Goal: Task Accomplishment & Management: Manage account settings

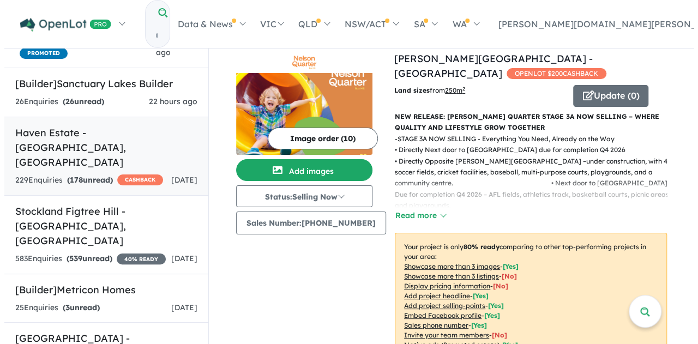
scroll to position [187, 0]
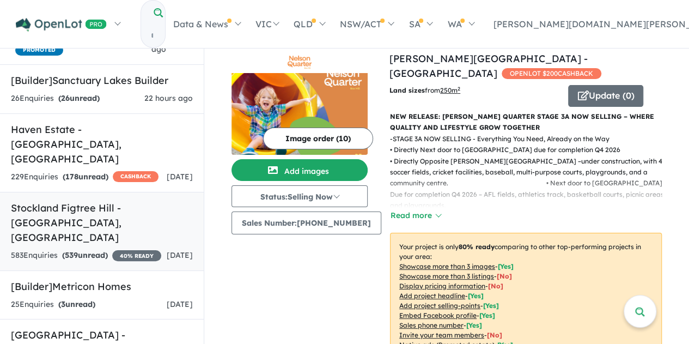
click at [124, 249] on div "583 Enquir ies ( 539 unread) 40 % READY" at bounding box center [86, 255] width 150 height 13
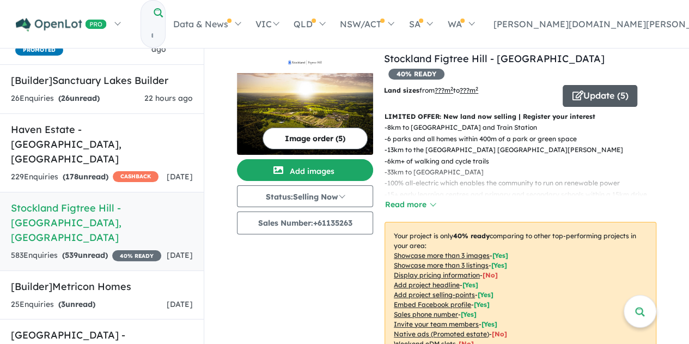
click at [605, 85] on button "Update ( 5 )" at bounding box center [600, 96] width 75 height 22
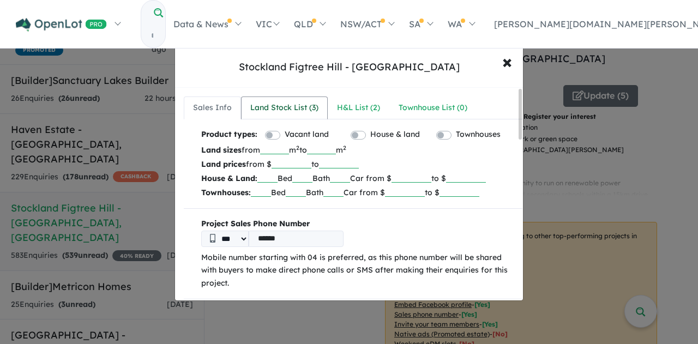
click at [271, 103] on div "Land Stock List ( 3 )" at bounding box center [284, 107] width 68 height 13
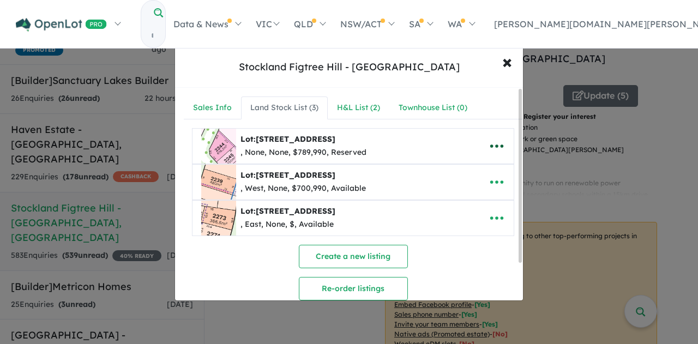
click at [502, 142] on button "button" at bounding box center [497, 146] width 34 height 25
click at [480, 160] on link "Edit" at bounding box center [472, 172] width 81 height 25
select select "********"
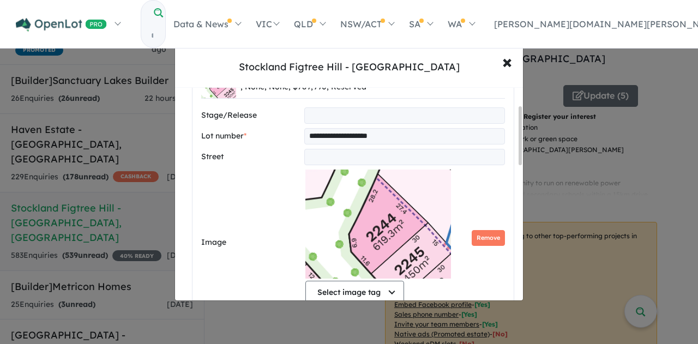
scroll to position [66, 0]
click at [502, 62] on span "×" at bounding box center [507, 61] width 10 height 23
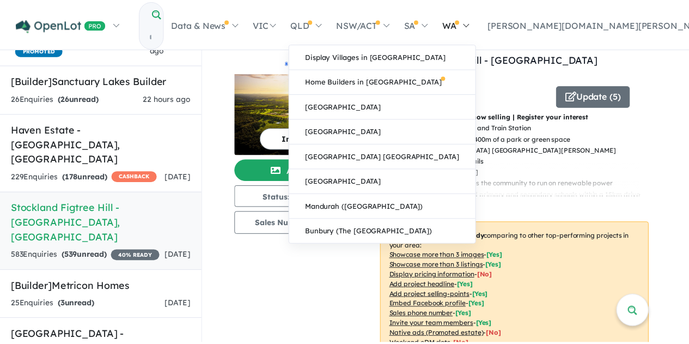
scroll to position [0, 0]
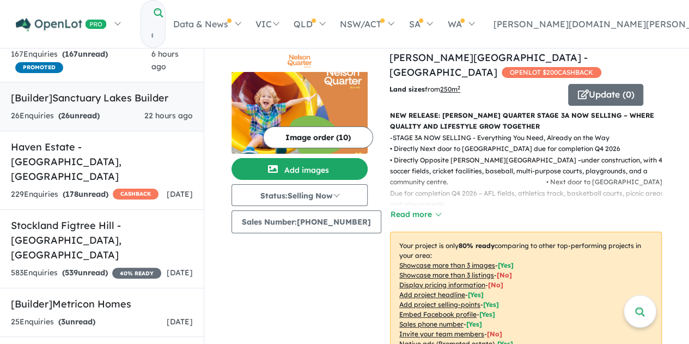
scroll to position [168, 0]
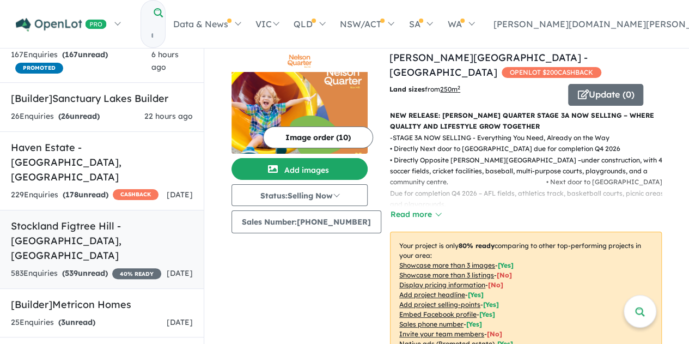
click at [109, 219] on h5 "Stockland Figtree Hill - Gilead , NSW" at bounding box center [102, 241] width 182 height 44
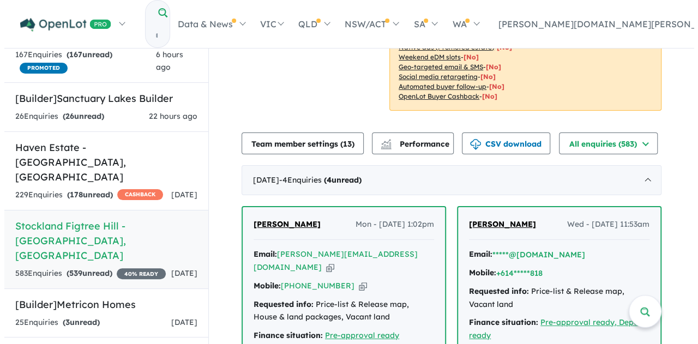
scroll to position [285, 0]
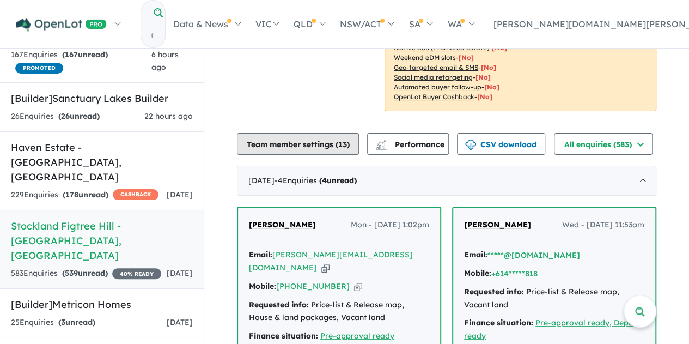
click at [330, 133] on button "Team member settings ( 13 )" at bounding box center [298, 144] width 122 height 22
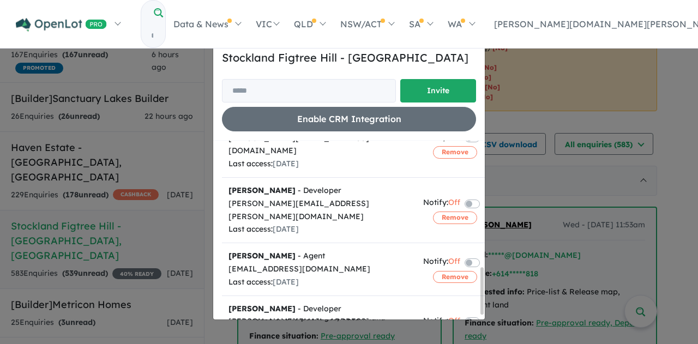
scroll to position [480, 0]
click at [447, 329] on button "Remove" at bounding box center [455, 335] width 44 height 12
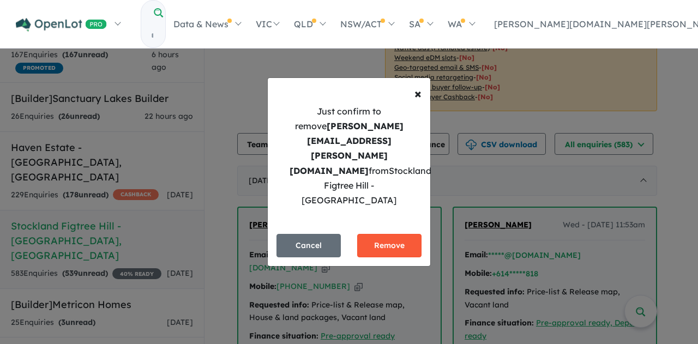
click at [407, 234] on button "Remove" at bounding box center [389, 245] width 64 height 23
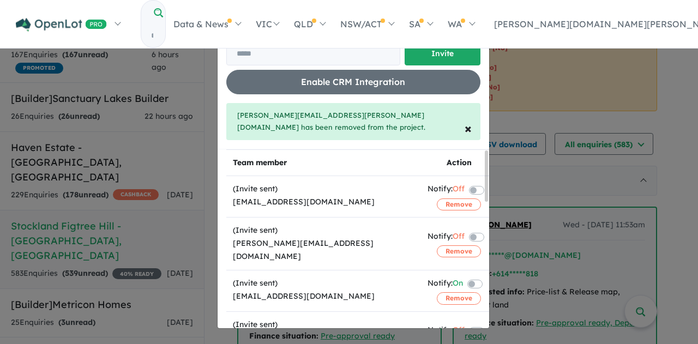
scroll to position [0, 0]
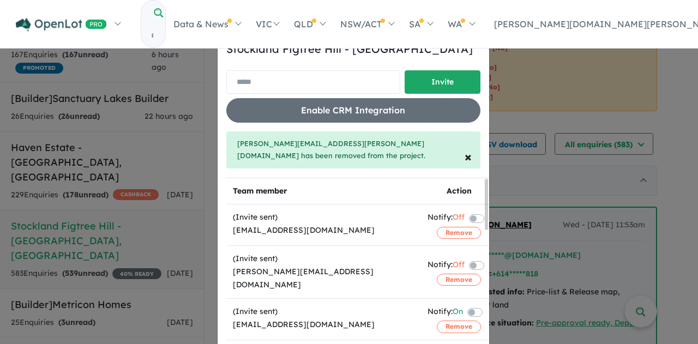
click at [305, 77] on input "email" at bounding box center [313, 81] width 174 height 23
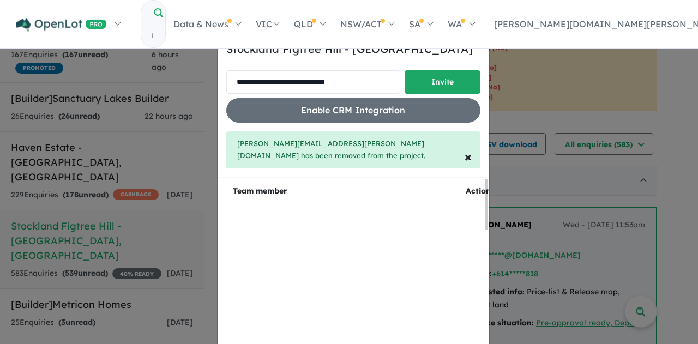
click at [293, 81] on input "**********" at bounding box center [313, 81] width 174 height 23
paste input "********"
click at [376, 77] on input "**********" at bounding box center [313, 81] width 174 height 23
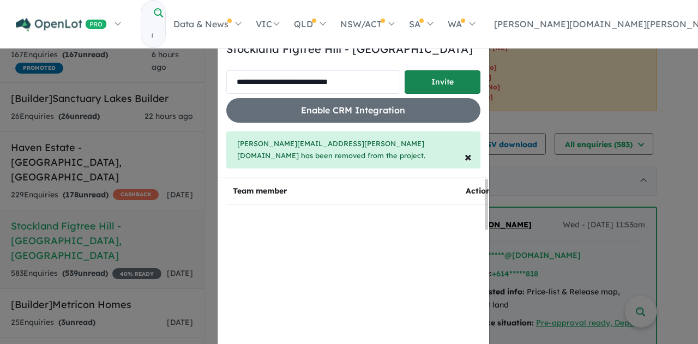
type input "**********"
click at [424, 81] on button "Invite" at bounding box center [442, 81] width 76 height 23
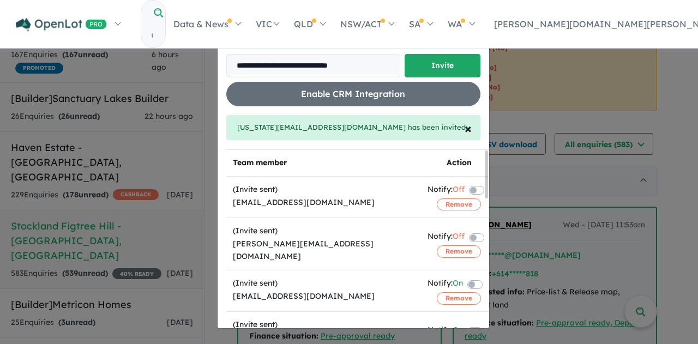
click at [560, 95] on div "**********" at bounding box center [349, 172] width 698 height 344
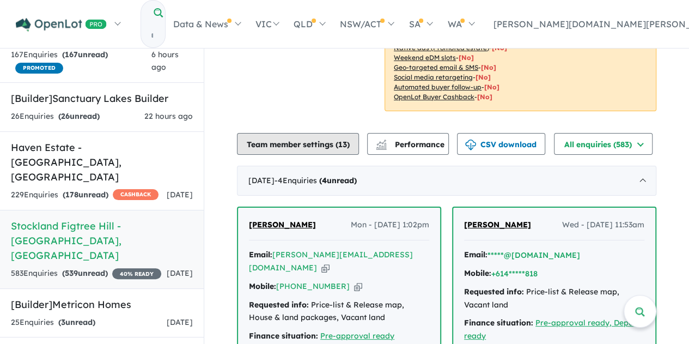
click at [315, 133] on button "Team member settings ( 13 )" at bounding box center [298, 144] width 122 height 22
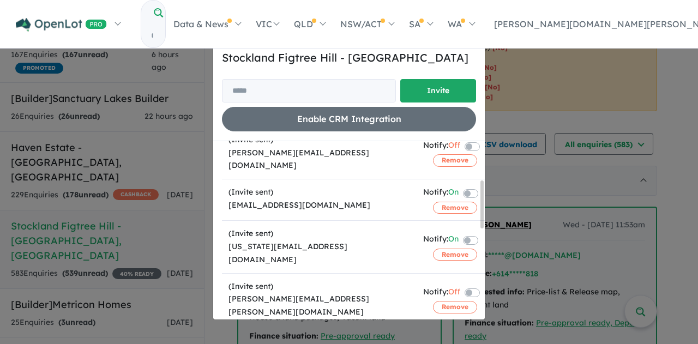
scroll to position [52, 0]
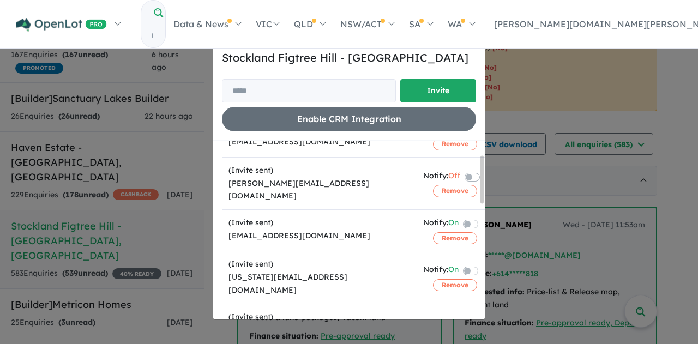
click at [163, 24] on input "Try estate name, suburb, builder or developer" at bounding box center [152, 35] width 22 height 23
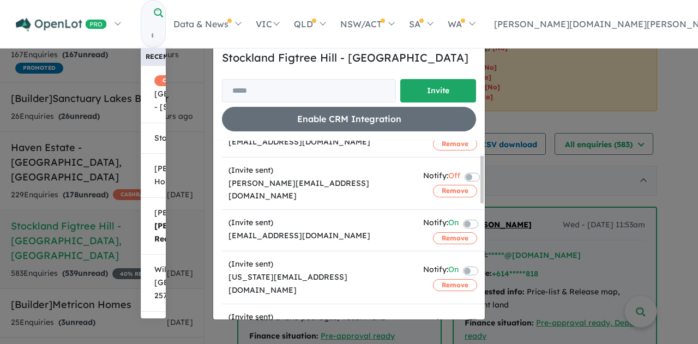
click at [163, 25] on input "Try estate name, suburb, builder or developer" at bounding box center [152, 35] width 22 height 23
click at [219, 6] on div "Recent searches: Clear CASHBACK Haven Estate - 41 Main Road, Cambewarra NSW 254…" at bounding box center [445, 24] width 608 height 48
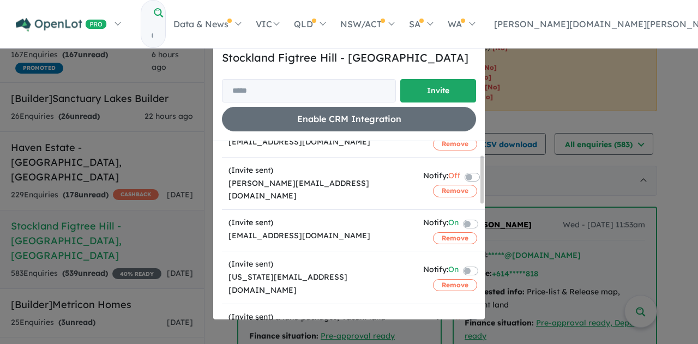
click at [163, 24] on input "Try estate name, suburb, builder or developer" at bounding box center [152, 35] width 22 height 23
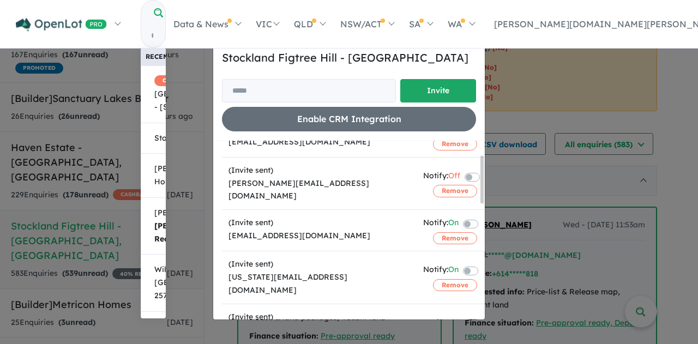
click at [163, 24] on input "Try estate name, suburb, builder or developer" at bounding box center [152, 35] width 22 height 23
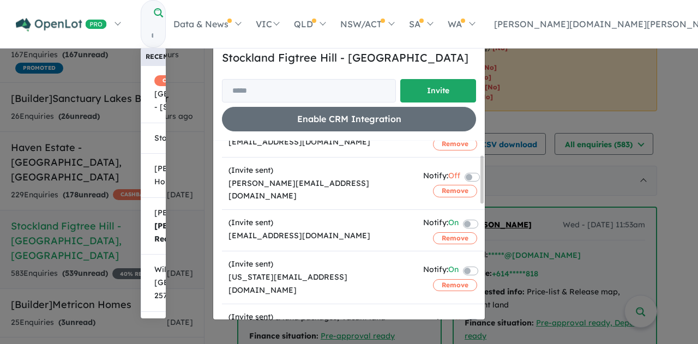
click at [163, 24] on input "Try estate name, suburb, builder or developer" at bounding box center [152, 35] width 22 height 23
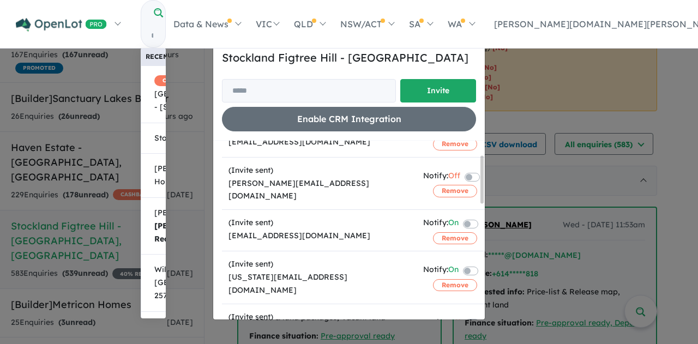
click at [253, 51] on button "Clear" at bounding box center [232, 57] width 41 height 13
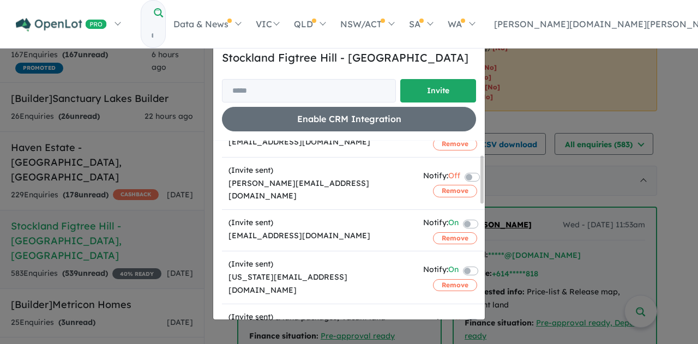
click at [163, 24] on input "Try estate name, suburb, builder or developer" at bounding box center [152, 35] width 22 height 23
